Goal: Transaction & Acquisition: Purchase product/service

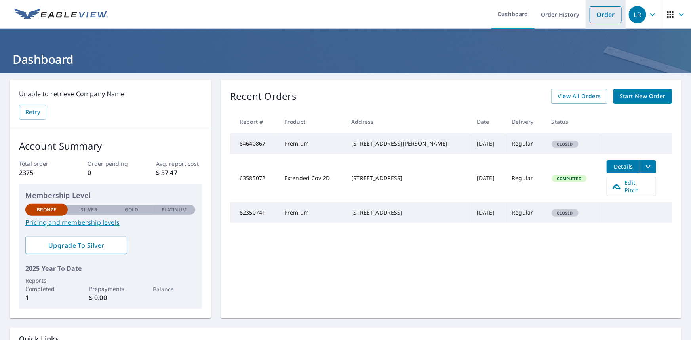
click at [591, 16] on link "Order" at bounding box center [606, 14] width 32 height 17
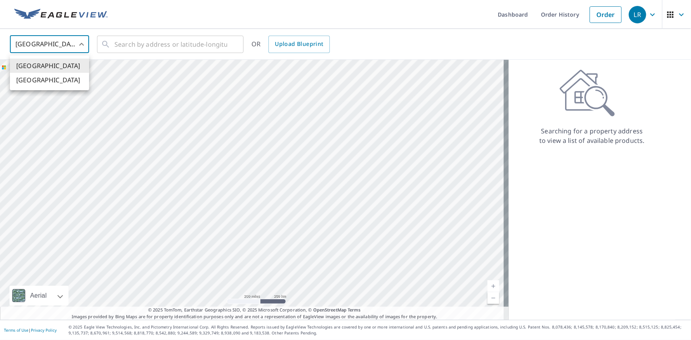
click at [68, 45] on body "LR LR Dashboard Order History Order LR United States US ​ ​ OR Upload Blueprint…" at bounding box center [345, 170] width 691 height 340
click at [39, 78] on li "[GEOGRAPHIC_DATA]" at bounding box center [49, 80] width 79 height 14
type input "CA"
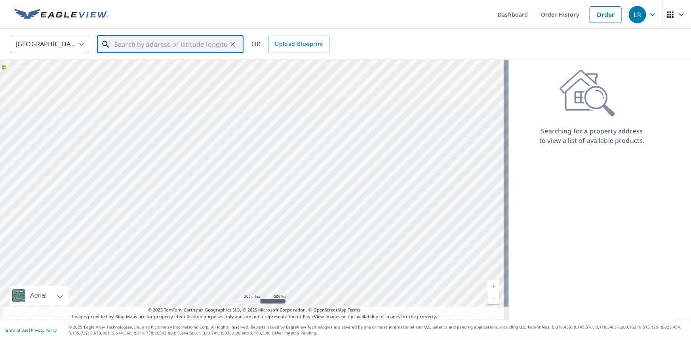
click at [170, 46] on input "text" at bounding box center [170, 44] width 113 height 22
paste input "[STREET_ADDRESS][PERSON_NAME]"
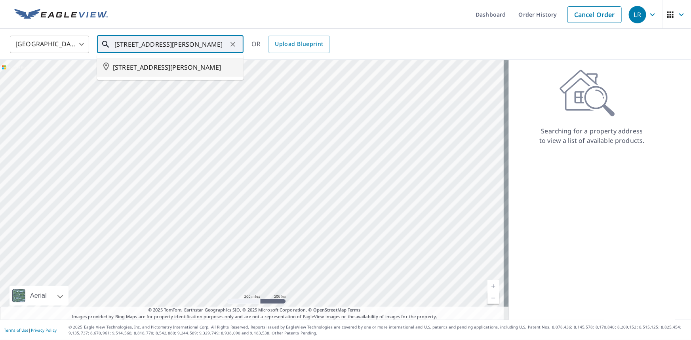
click at [171, 69] on span "[STREET_ADDRESS][PERSON_NAME]" at bounding box center [175, 68] width 124 height 10
type input "[STREET_ADDRESS][PERSON_NAME]"
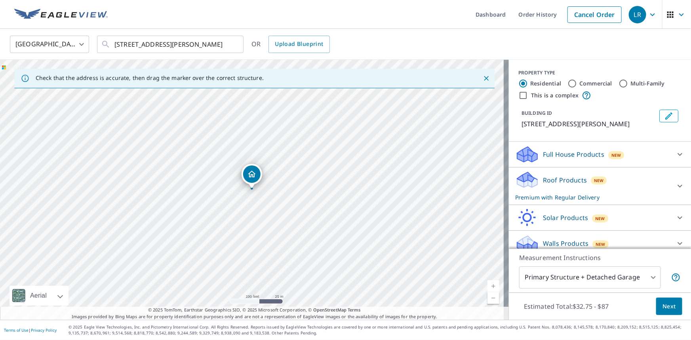
click at [612, 158] on span "New" at bounding box center [616, 155] width 10 height 6
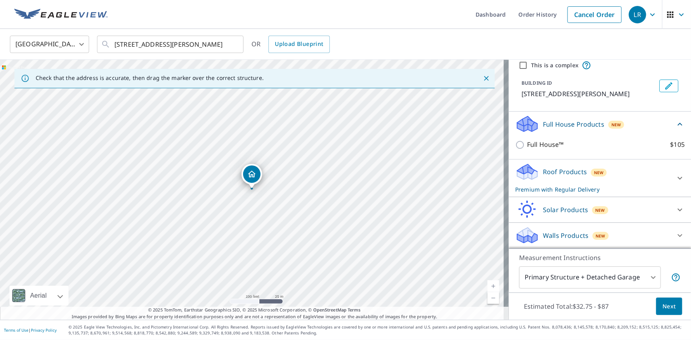
scroll to position [39, 0]
click at [591, 171] on div "New" at bounding box center [599, 173] width 16 height 8
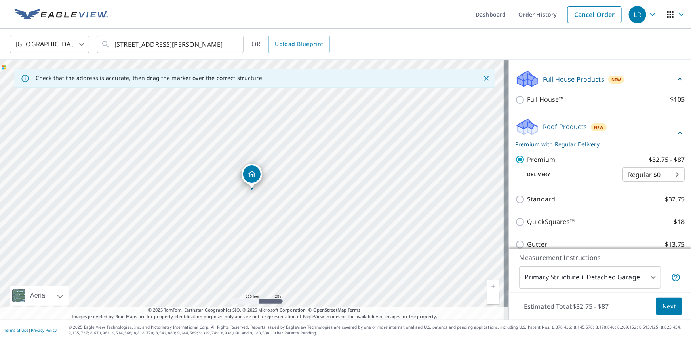
scroll to position [111, 0]
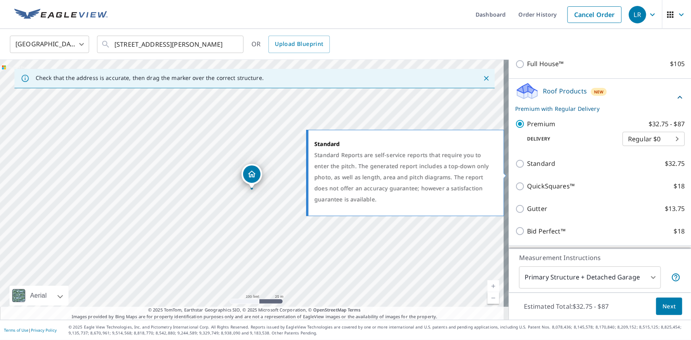
click at [553, 169] on label "Standard $32.75" at bounding box center [606, 164] width 158 height 10
click at [527, 169] on input "Standard $32.75" at bounding box center [521, 164] width 12 height 10
checkbox input "true"
checkbox input "false"
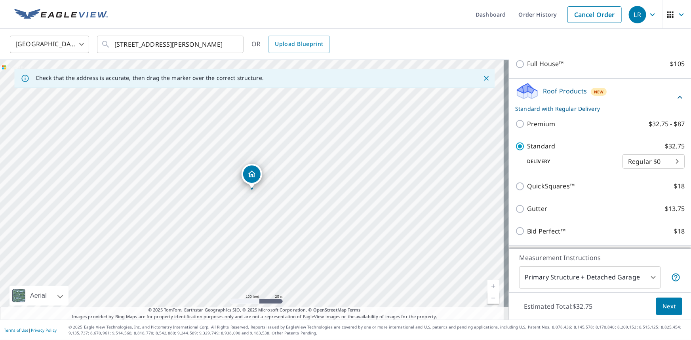
click at [669, 311] on button "Next" at bounding box center [669, 307] width 26 height 18
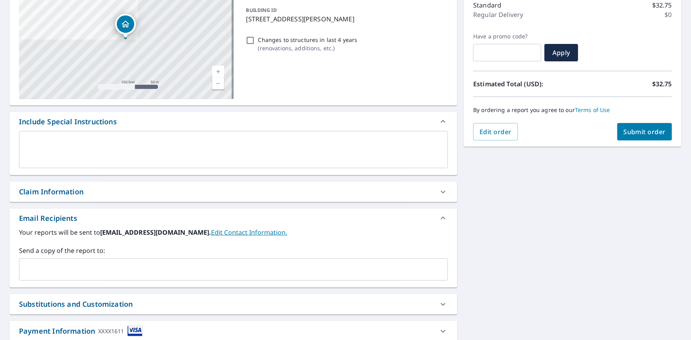
scroll to position [108, 0]
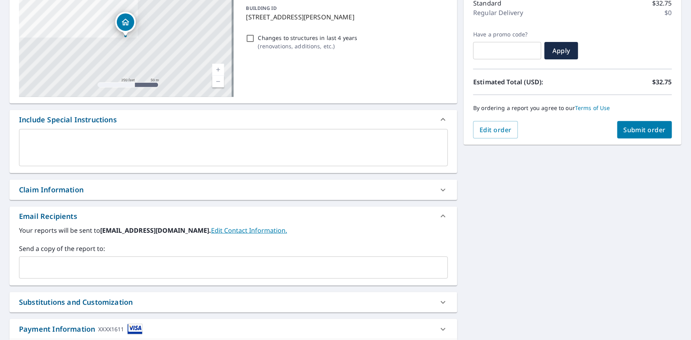
click at [438, 189] on icon at bounding box center [443, 190] width 10 height 10
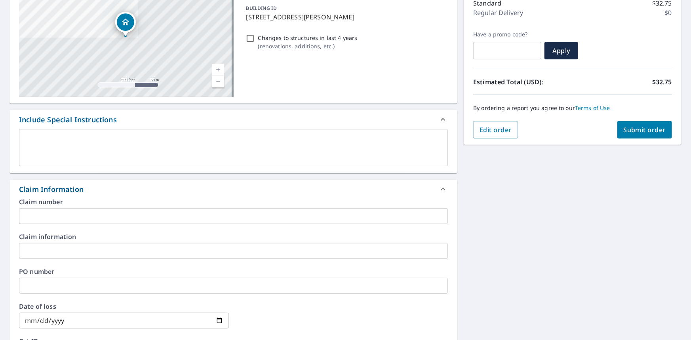
click at [72, 213] on input "text" at bounding box center [233, 216] width 429 height 16
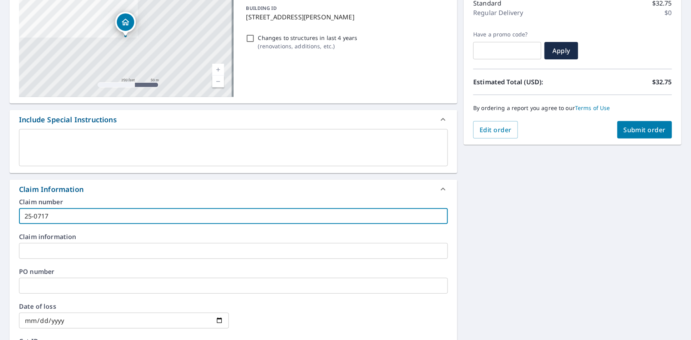
type input "25-0717"
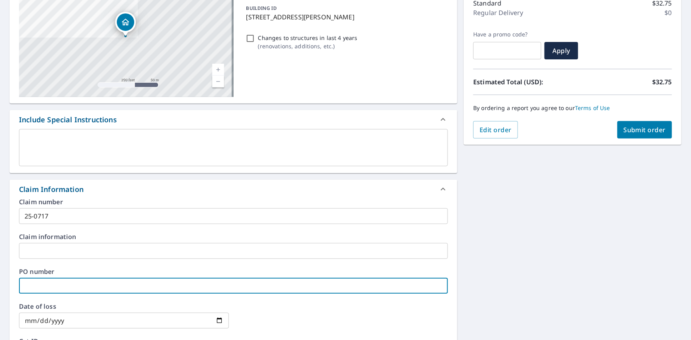
click at [75, 283] on input "text" at bounding box center [233, 286] width 429 height 16
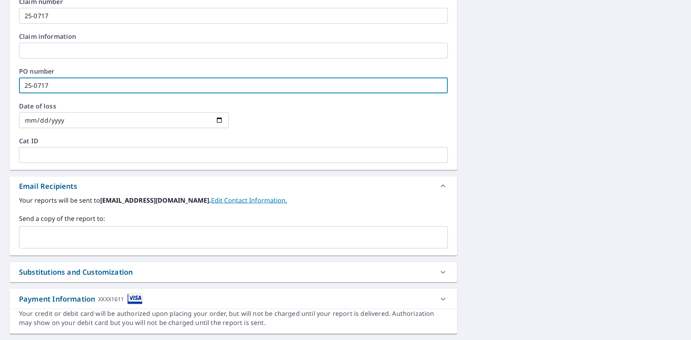
scroll to position [328, 0]
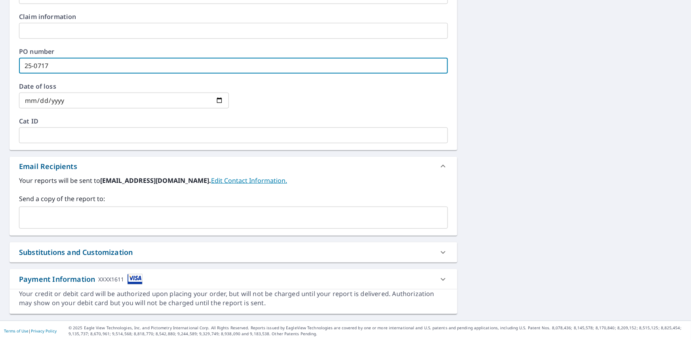
type input "25-0717"
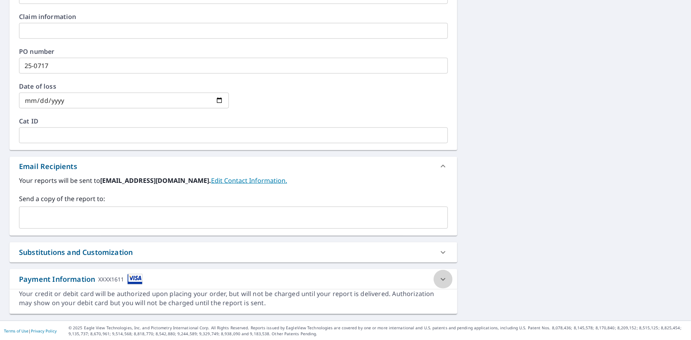
click at [438, 283] on icon at bounding box center [443, 280] width 10 height 10
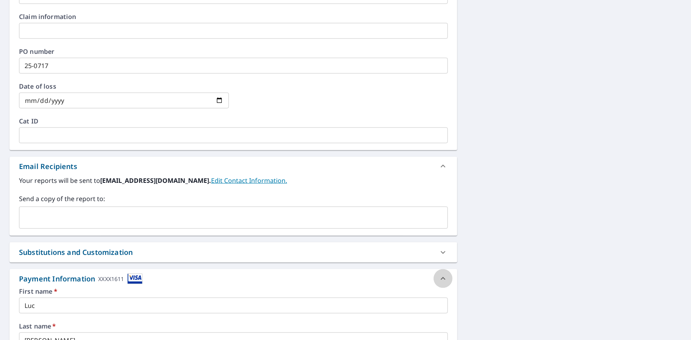
click at [438, 282] on icon at bounding box center [443, 279] width 10 height 10
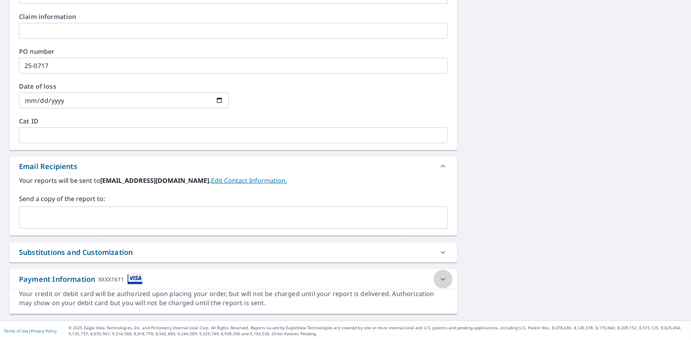
click at [440, 282] on icon at bounding box center [443, 280] width 10 height 10
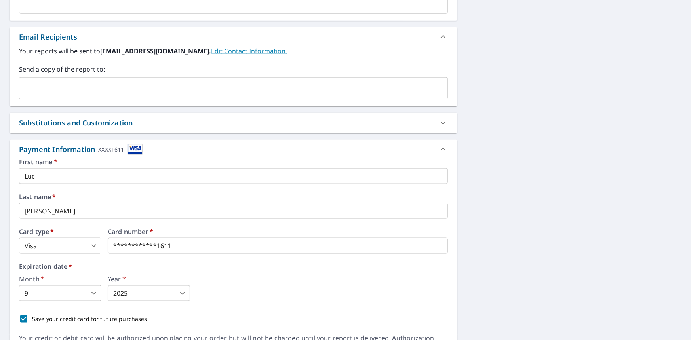
scroll to position [502, 0]
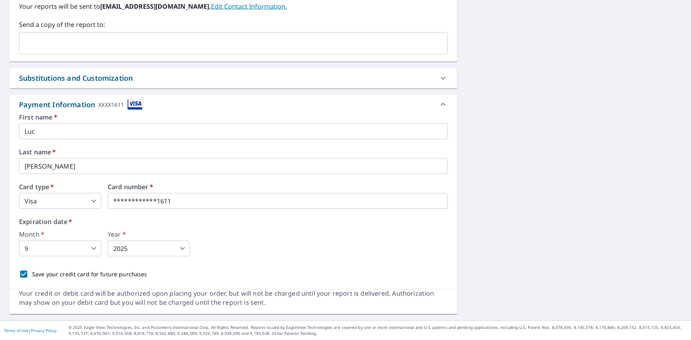
click at [57, 249] on body "LR LR Dashboard Order History Cancel Order LR Dashboard / Finalize Order Finali…" at bounding box center [345, 170] width 691 height 340
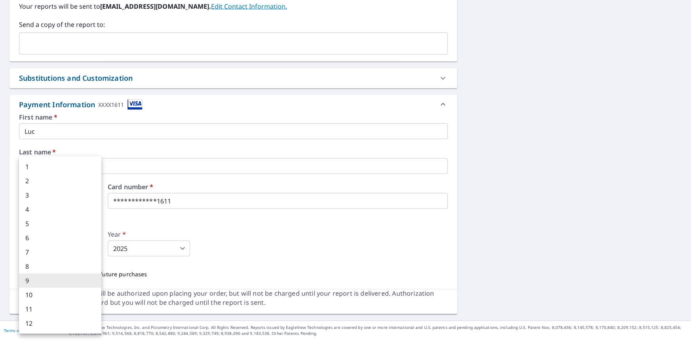
click at [40, 307] on li "11" at bounding box center [60, 309] width 82 height 14
type input "11"
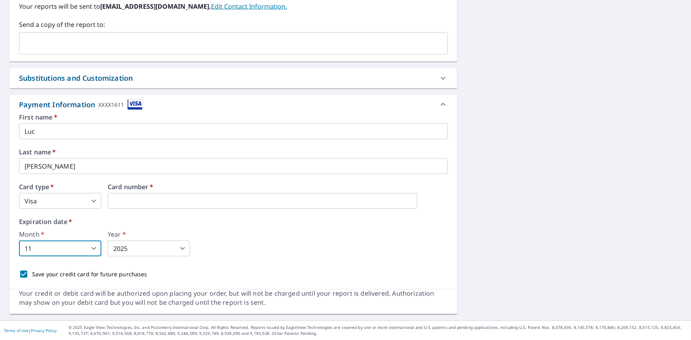
click at [130, 251] on body "LR LR Dashboard Order History Cancel Order LR Dashboard / Finalize Order Finali…" at bounding box center [345, 170] width 691 height 340
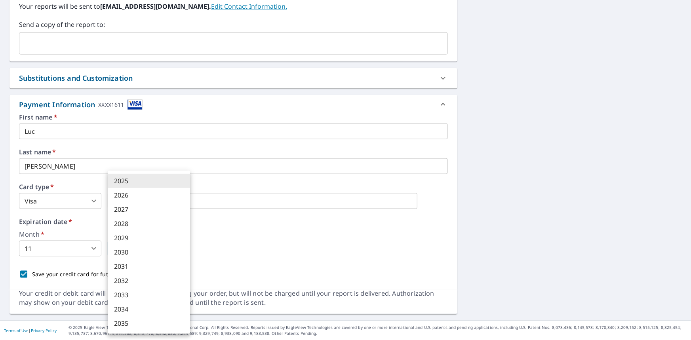
click at [127, 236] on li "2029" at bounding box center [149, 238] width 82 height 14
type input "2029"
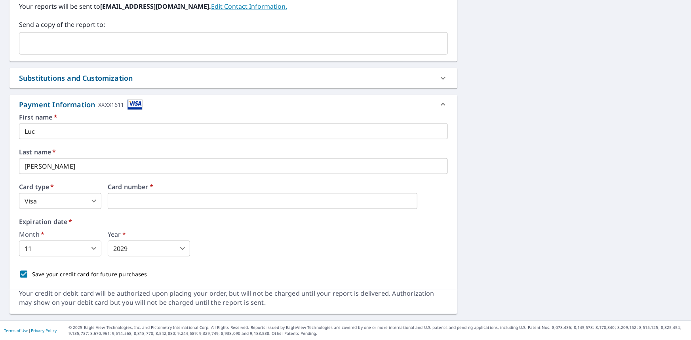
click at [215, 246] on div "Month   * 11 11 ​ Year   * 2029 2029 ​" at bounding box center [233, 243] width 429 height 25
click at [246, 295] on div "Your credit or debit card will be authorized upon placing your order, but will …" at bounding box center [233, 299] width 429 height 18
click at [290, 150] on label "Last name   *" at bounding box center [233, 152] width 429 height 6
click at [347, 255] on div "Month   * 11 11 ​ Year   * 2029 2029 ​" at bounding box center [233, 243] width 429 height 25
click at [335, 240] on div "Month   * 11 11 ​ Year   * 2029 2029 ​" at bounding box center [233, 243] width 429 height 25
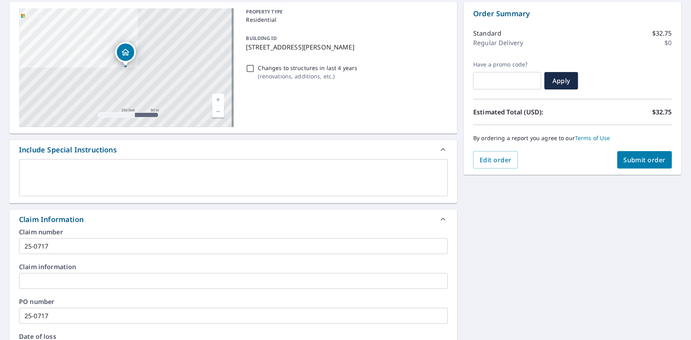
scroll to position [64, 0]
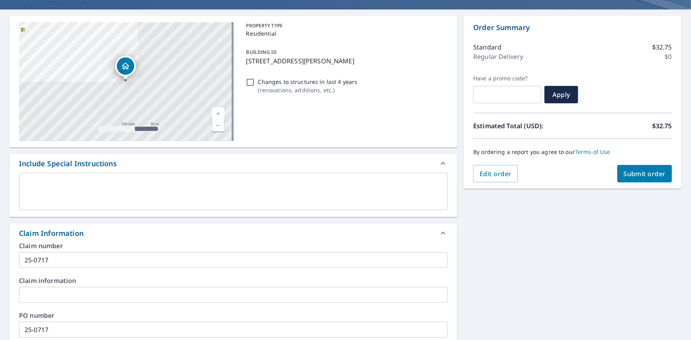
click at [639, 170] on span "Submit order" at bounding box center [645, 174] width 42 height 9
